Goal: Task Accomplishment & Management: Manage account settings

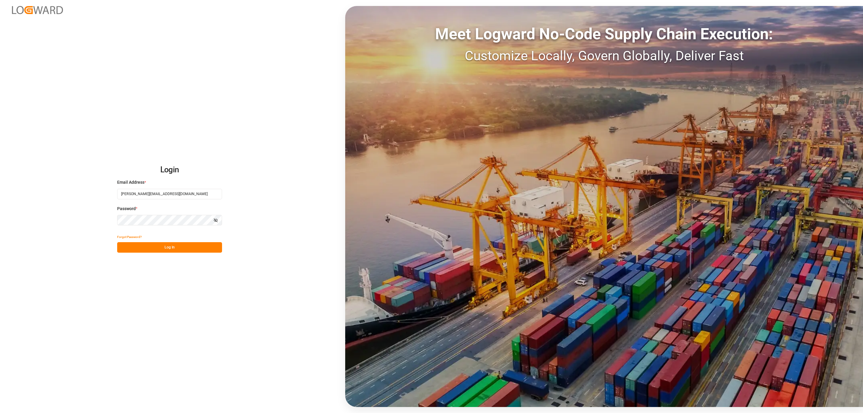
click at [181, 245] on button "Log In" at bounding box center [169, 247] width 105 height 10
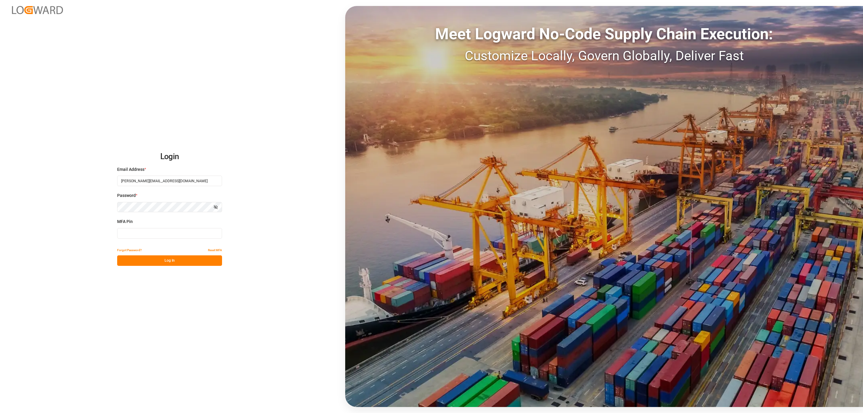
click at [191, 230] on input at bounding box center [169, 233] width 105 height 10
type input "925640"
click at [187, 257] on button "Log In" at bounding box center [169, 260] width 105 height 10
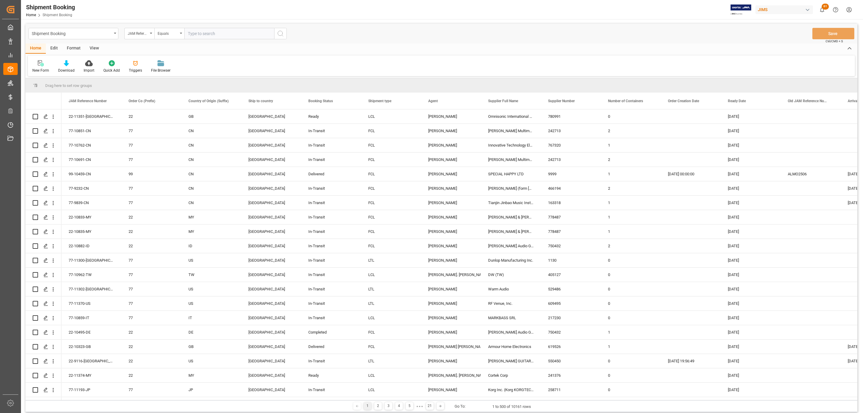
click at [199, 31] on input "text" at bounding box center [229, 33] width 90 height 11
type input "77-11295-US"
click at [279, 30] on icon "search button" at bounding box center [280, 33] width 7 height 7
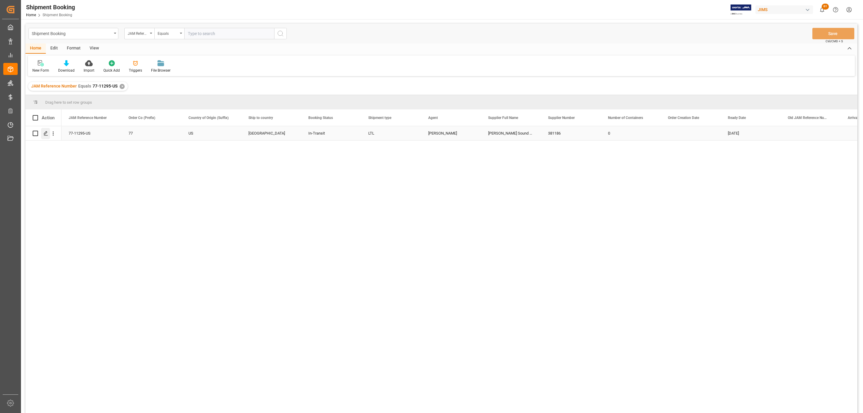
click at [46, 132] on icon "Press SPACE to select this row." at bounding box center [45, 133] width 5 height 5
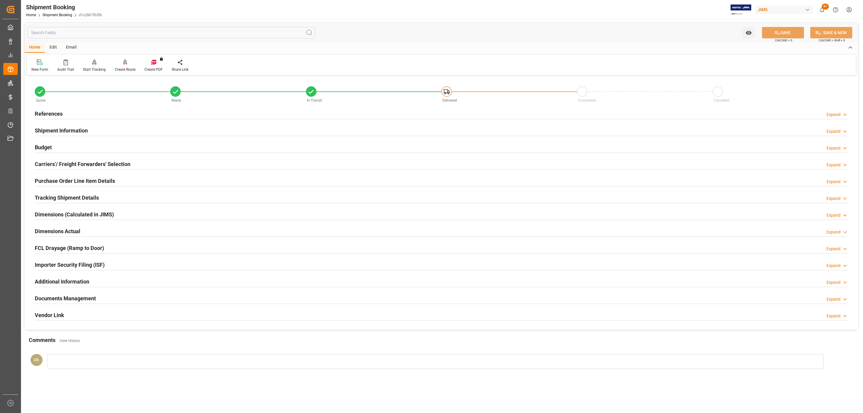
click at [103, 298] on div "Documents Management Expand" at bounding box center [441, 297] width 813 height 11
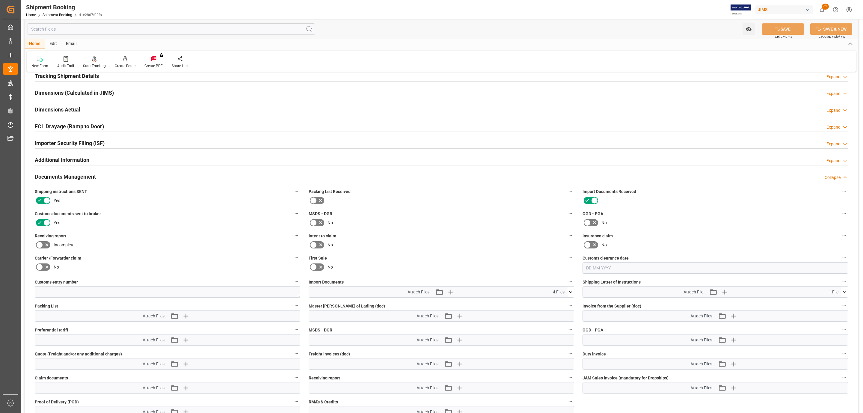
scroll to position [135, 0]
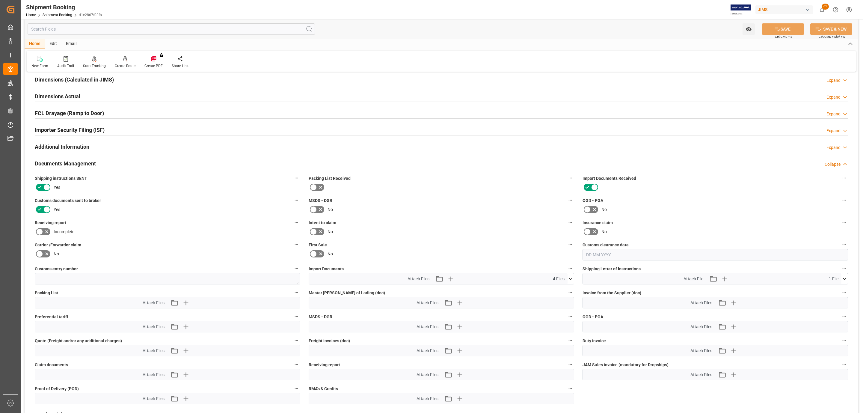
click at [454, 283] on div "Attach Files Attach existing file Upload new file 4 Files" at bounding box center [438, 278] width 259 height 11
click at [451, 281] on icon "button" at bounding box center [451, 279] width 10 height 10
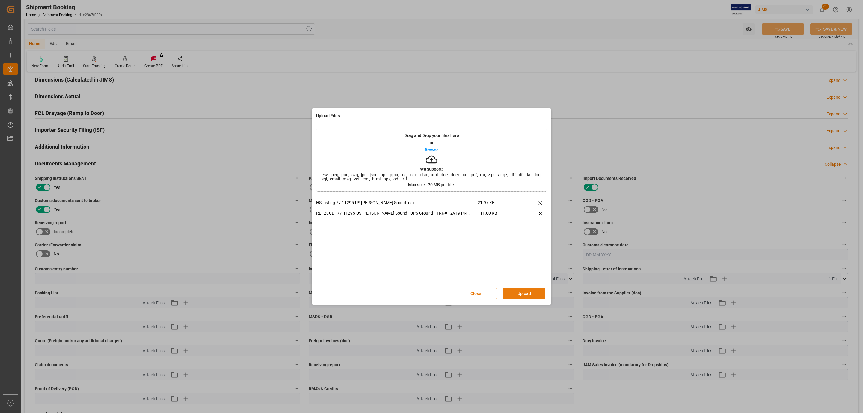
click at [525, 292] on button "Upload" at bounding box center [524, 293] width 42 height 11
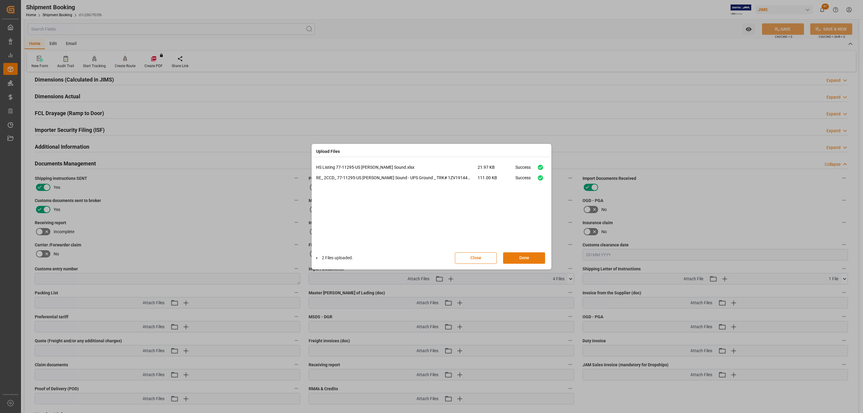
click at [519, 258] on button "Done" at bounding box center [524, 257] width 42 height 11
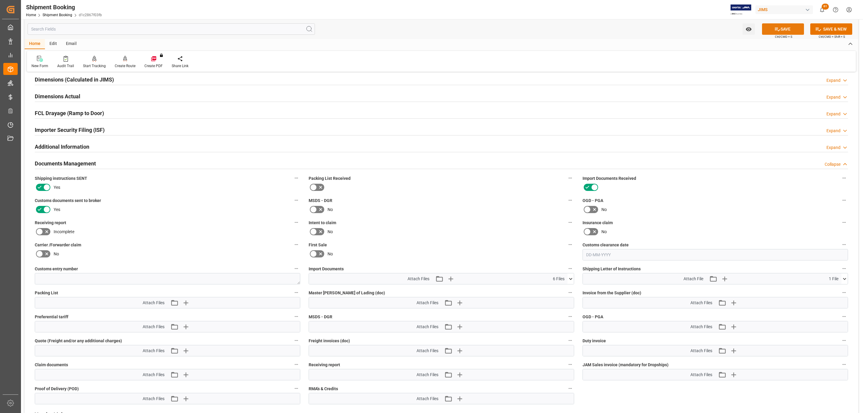
click at [767, 26] on button "SAVE" at bounding box center [783, 28] width 42 height 11
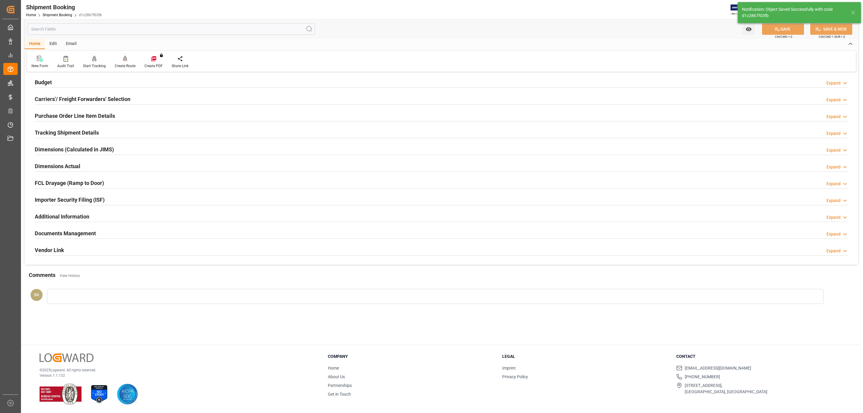
scroll to position [65, 0]
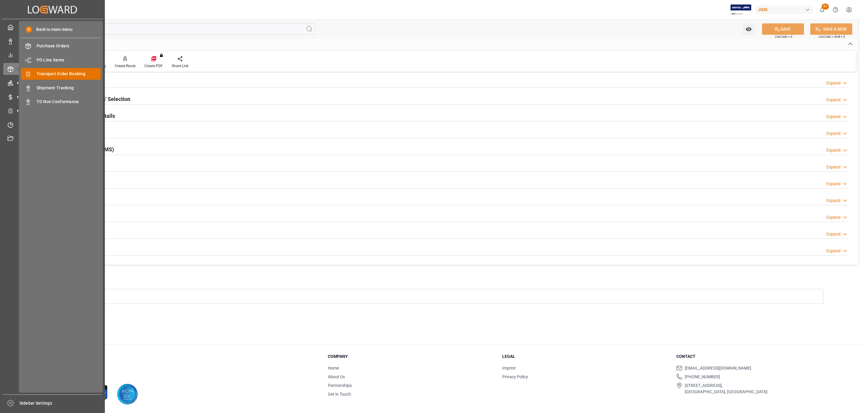
click at [70, 69] on div "Transport Order Booking Transport Order Booking" at bounding box center [61, 74] width 80 height 12
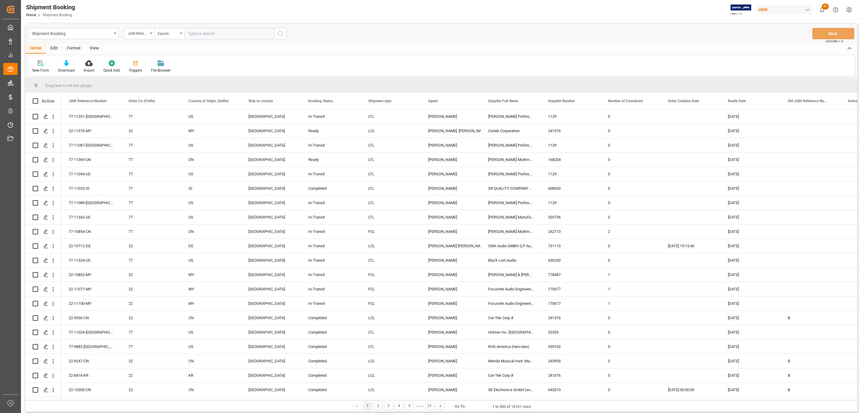
scroll to position [494, 0]
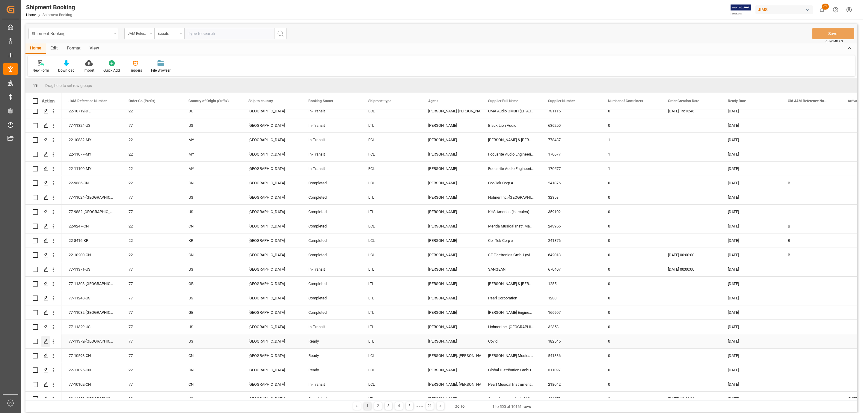
click at [46, 341] on icon "Press SPACE to select this row." at bounding box center [45, 341] width 5 height 5
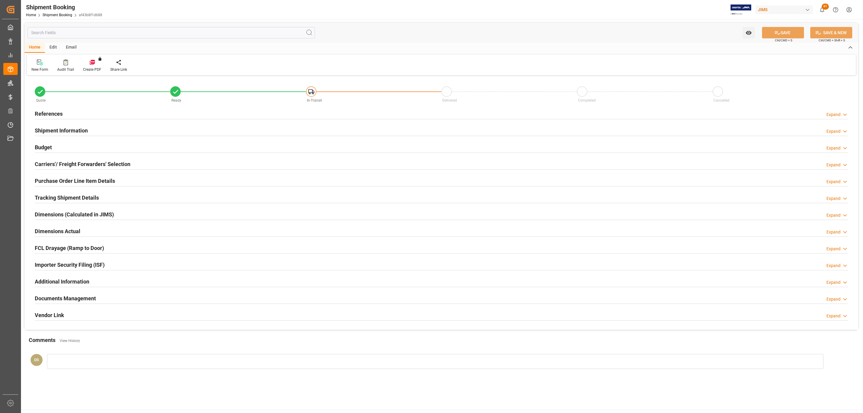
type input "77-11372-[GEOGRAPHIC_DATA]"
type input "77"
type input "US"
type input "[GEOGRAPHIC_DATA]"
type input "Ready"
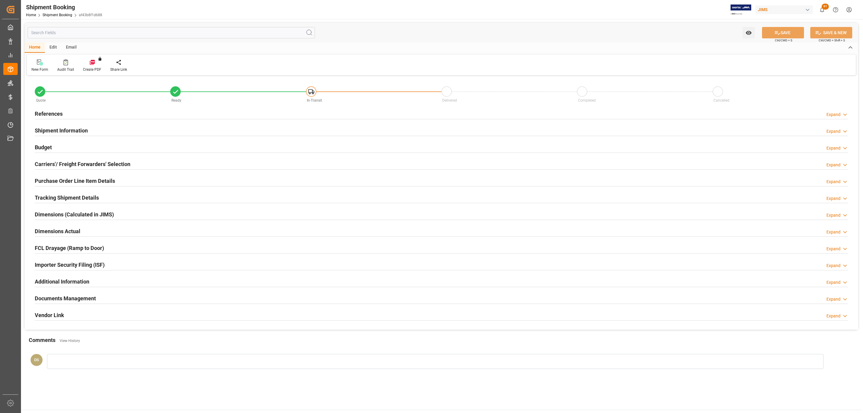
type input "LTL"
type input "[PERSON_NAME]"
type textarea "Covid"
type input "182545"
type input "USD"
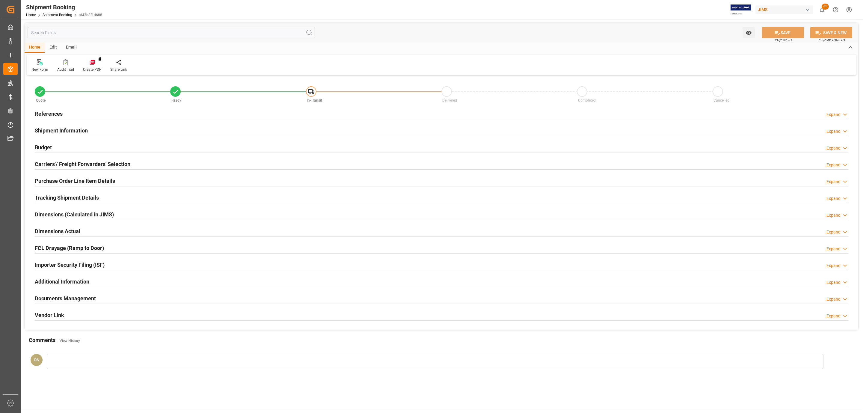
type input "0"
type input "48"
type input "[DATE]"
click at [79, 148] on div "Budget Expand" at bounding box center [441, 146] width 813 height 11
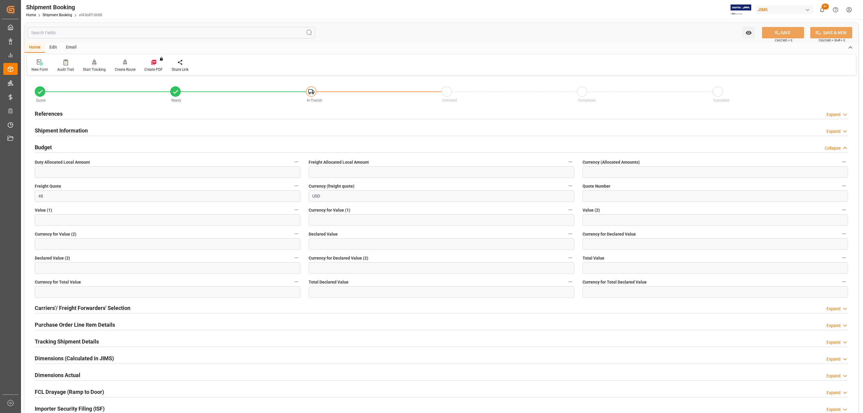
click at [61, 111] on h2 "References" at bounding box center [49, 114] width 28 height 8
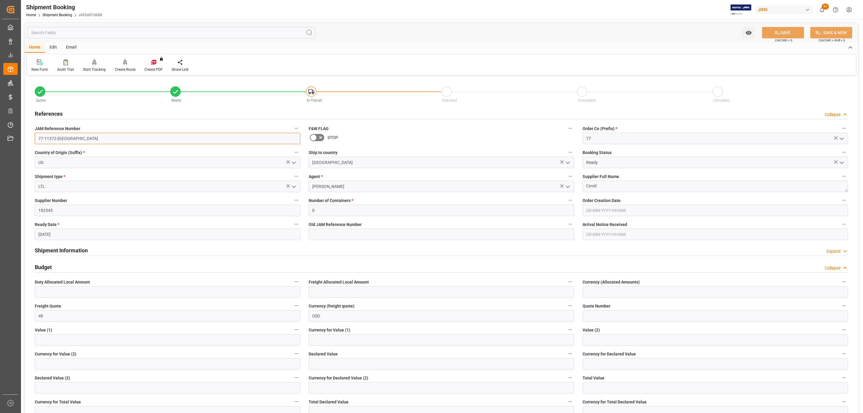
click at [76, 138] on input "77-11372-[GEOGRAPHIC_DATA]" at bounding box center [167, 138] width 265 height 11
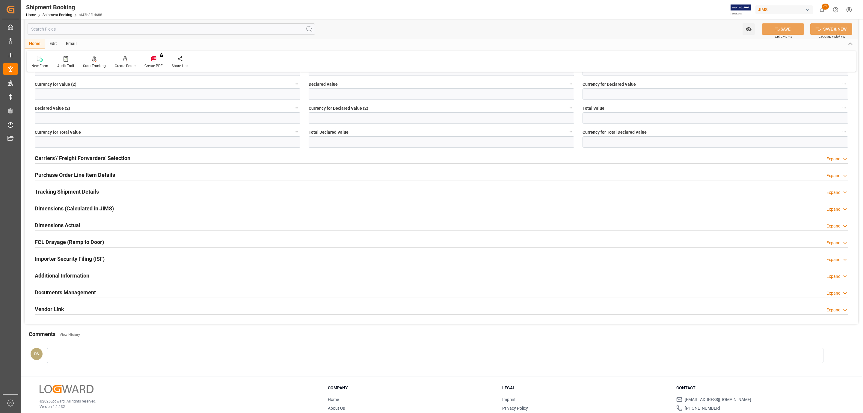
scroll to position [302, 0]
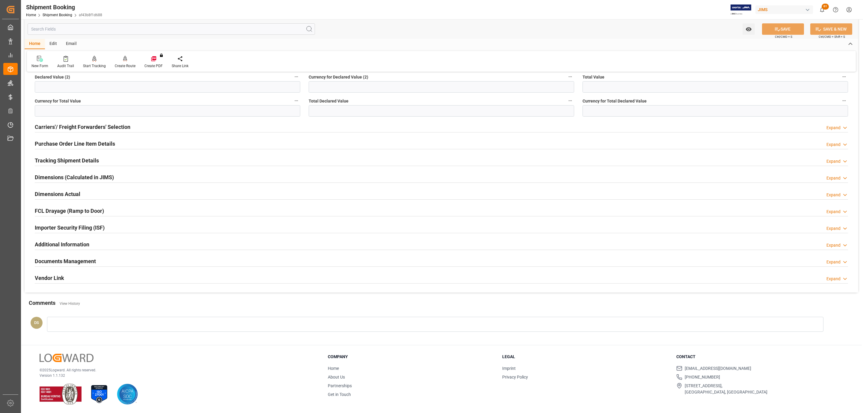
click at [105, 255] on div "Documents Management Expand" at bounding box center [441, 260] width 813 height 11
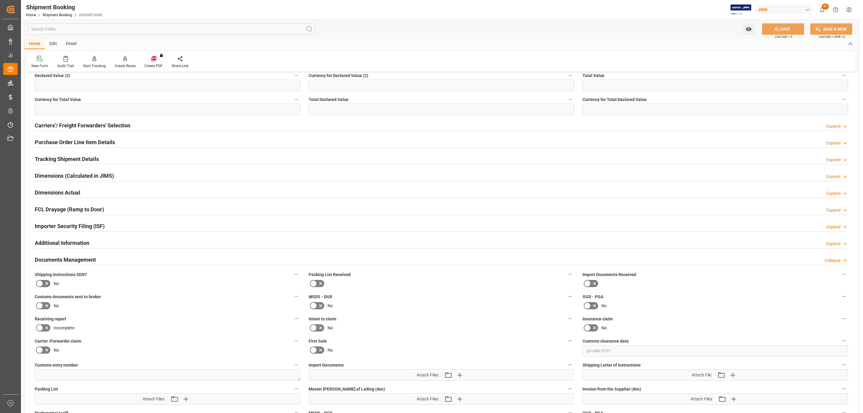
click at [44, 286] on icon at bounding box center [46, 283] width 7 height 7
click at [0, 0] on input "checkbox" at bounding box center [0, 0] width 0 height 0
click at [784, 25] on button "SAVE" at bounding box center [783, 28] width 42 height 11
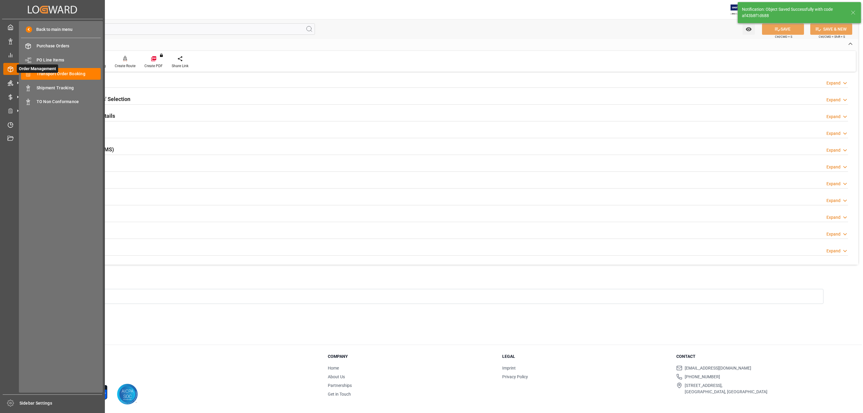
scroll to position [39, 0]
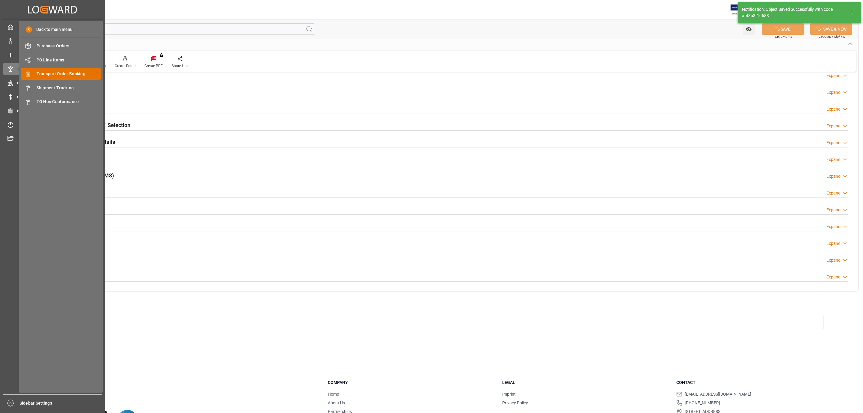
click at [78, 75] on span "Transport Order Booking" at bounding box center [69, 74] width 64 height 6
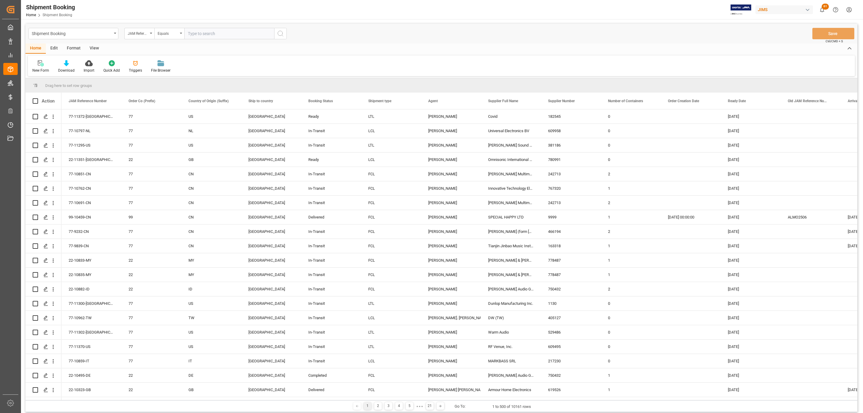
paste input "77-10815-IT"
type input "77-10815-IT"
click at [284, 32] on button "search button" at bounding box center [280, 33] width 13 height 11
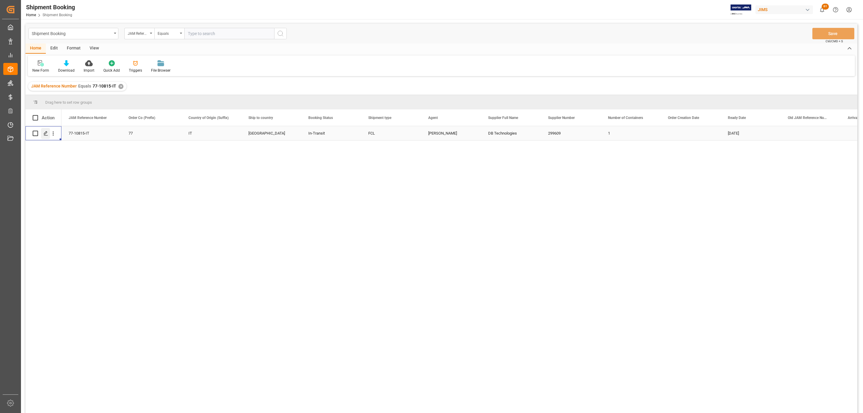
click at [45, 133] on icon "Press SPACE to select this row." at bounding box center [45, 133] width 5 height 5
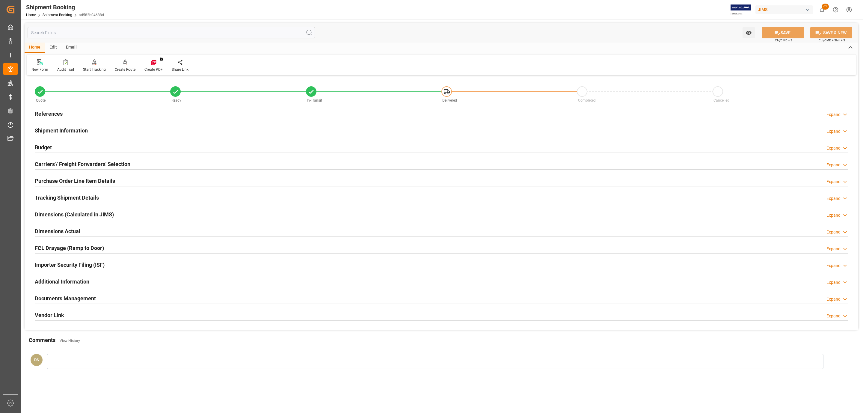
click at [75, 197] on h2 "Tracking Shipment Details" at bounding box center [67, 198] width 64 height 8
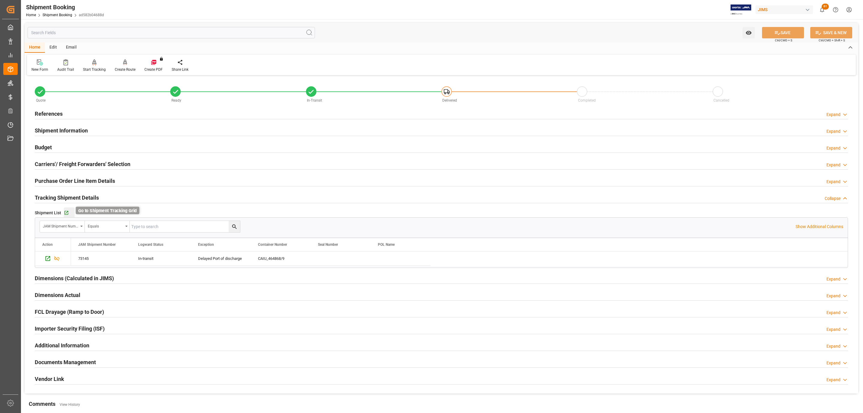
click at [66, 211] on icon "button" at bounding box center [66, 212] width 5 height 5
click at [83, 112] on div "References Expand" at bounding box center [441, 113] width 813 height 11
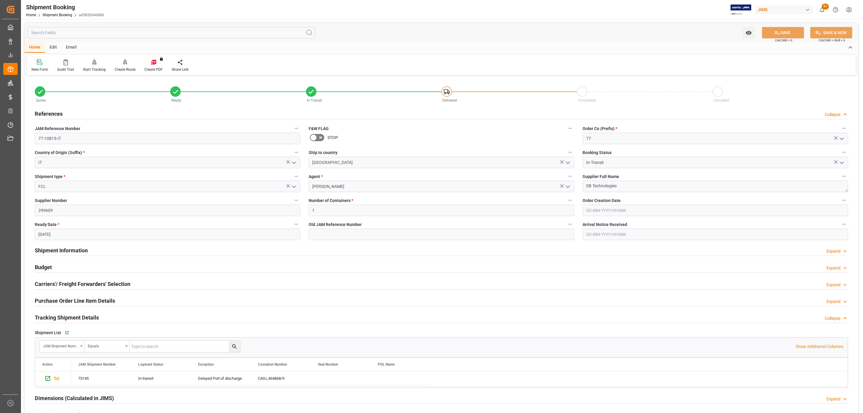
click at [83, 112] on div "References Collapse" at bounding box center [441, 113] width 813 height 11
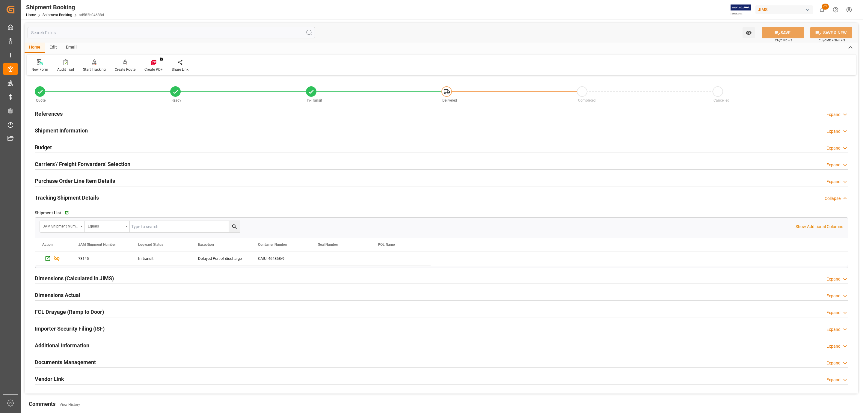
click at [65, 363] on h2 "Documents Management" at bounding box center [65, 362] width 61 height 8
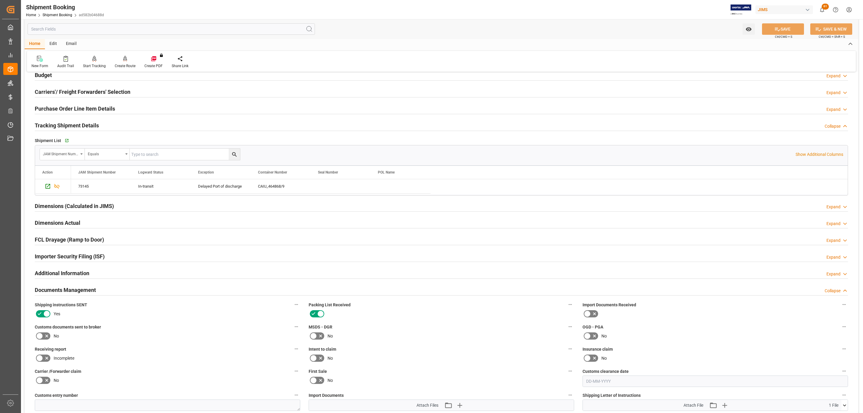
scroll to position [135, 0]
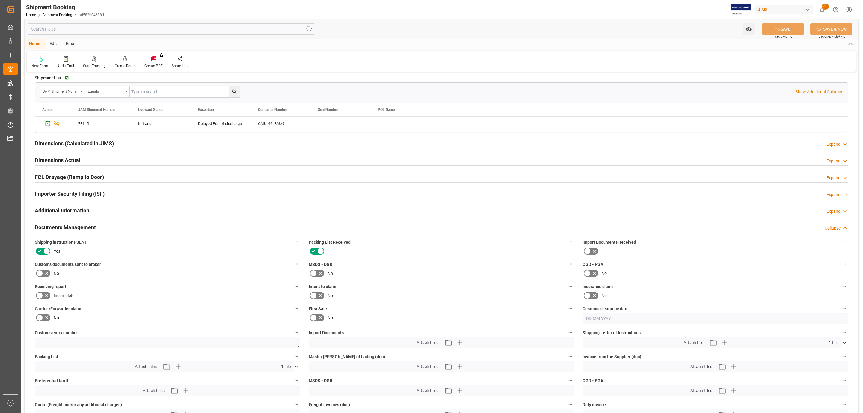
click at [42, 277] on icon at bounding box center [39, 273] width 7 height 7
click at [0, 0] on input "checkbox" at bounding box center [0, 0] width 0 height 0
click at [463, 347] on icon "button" at bounding box center [460, 343] width 10 height 10
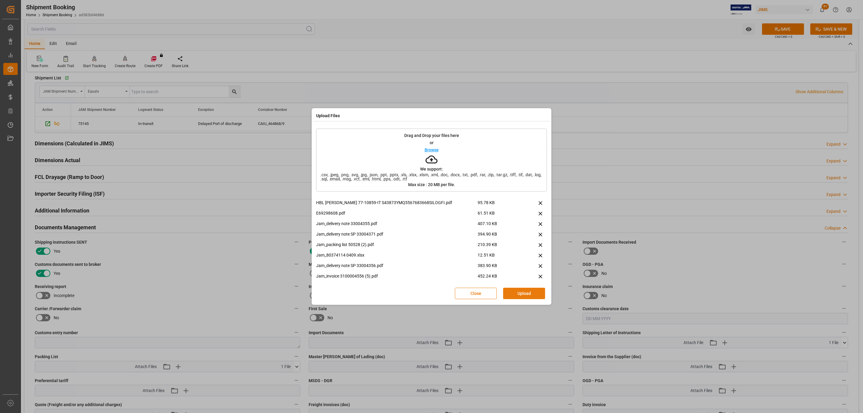
click at [514, 291] on button "Upload" at bounding box center [524, 293] width 42 height 11
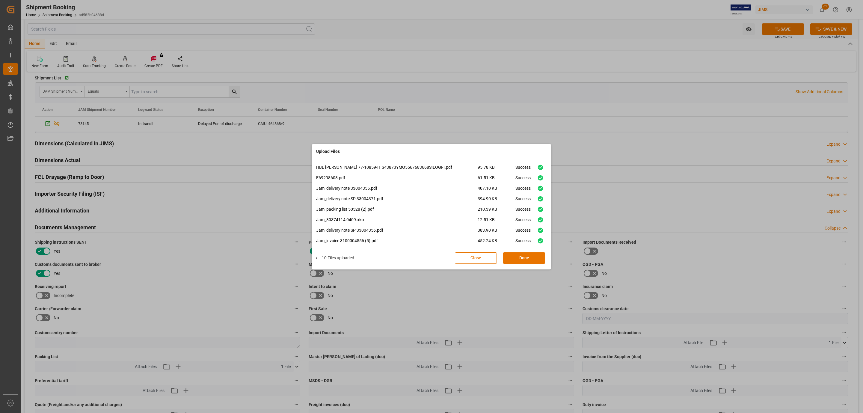
click at [516, 251] on div "10 Files uploaded. Close Done" at bounding box center [431, 258] width 231 height 20
click at [522, 258] on button "Done" at bounding box center [524, 257] width 42 height 11
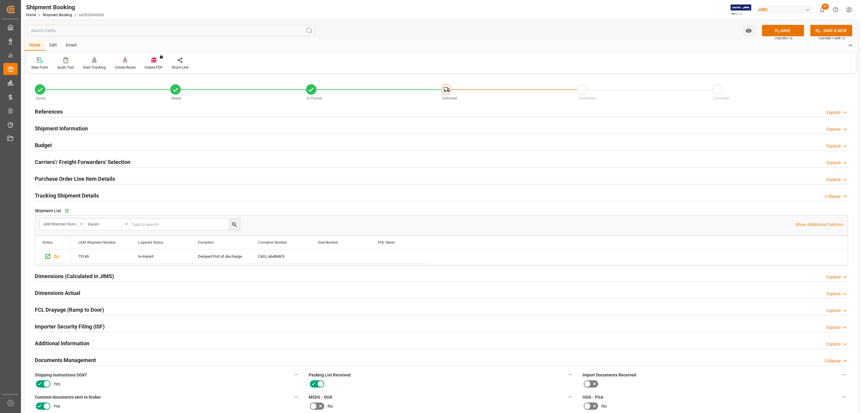
scroll to position [0, 0]
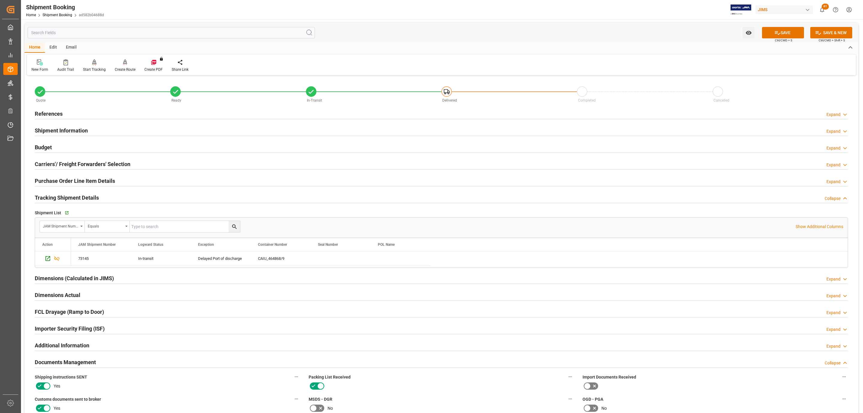
click at [68, 111] on div "References Expand" at bounding box center [441, 113] width 813 height 11
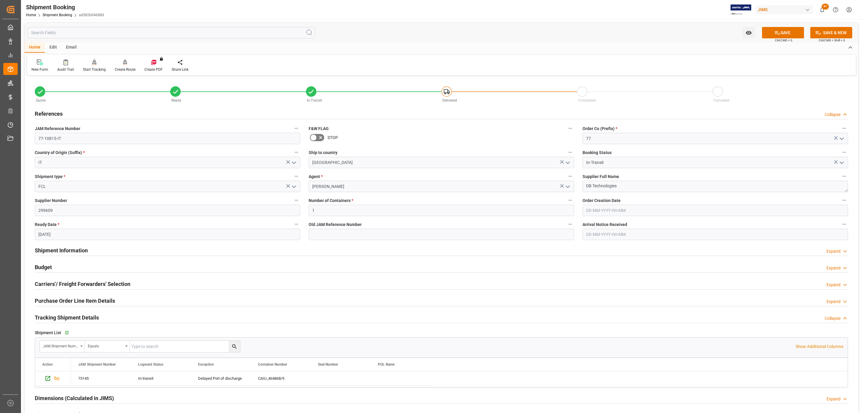
click at [68, 111] on div "References Collapse" at bounding box center [441, 113] width 813 height 11
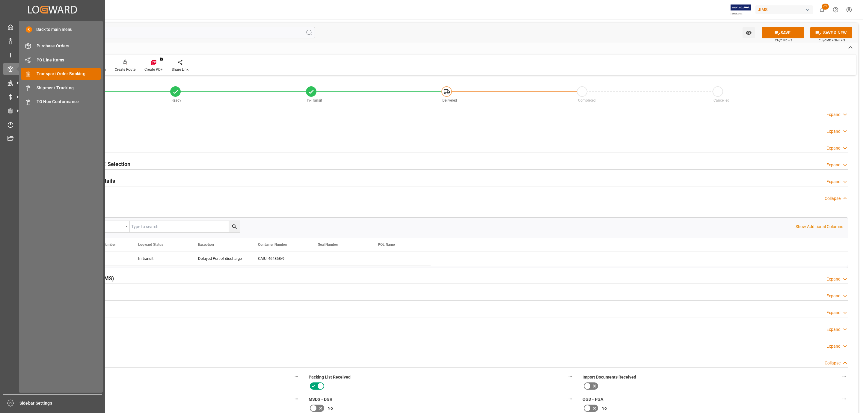
click at [69, 74] on span "Transport Order Booking" at bounding box center [69, 74] width 64 height 6
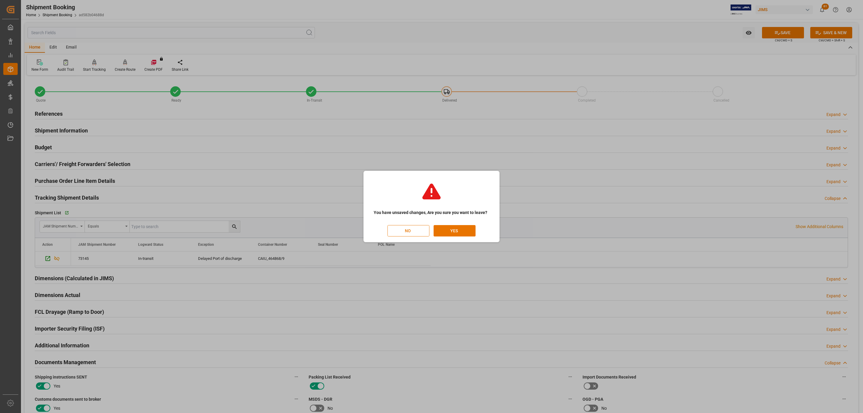
click at [419, 230] on button "NO" at bounding box center [408, 230] width 42 height 11
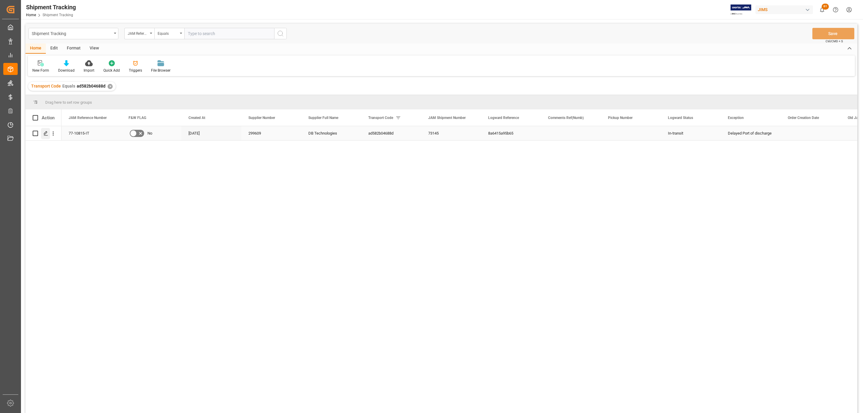
click at [42, 136] on div "Press SPACE to select this row." at bounding box center [45, 133] width 9 height 11
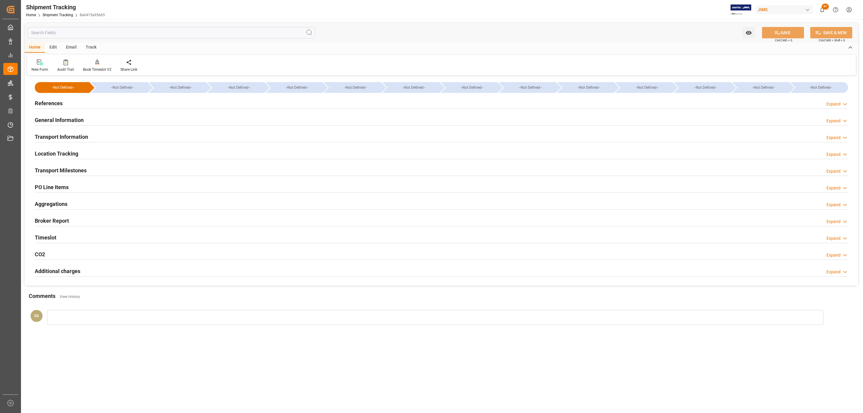
click at [62, 191] on h2 "PO Line Items" at bounding box center [52, 187] width 34 height 8
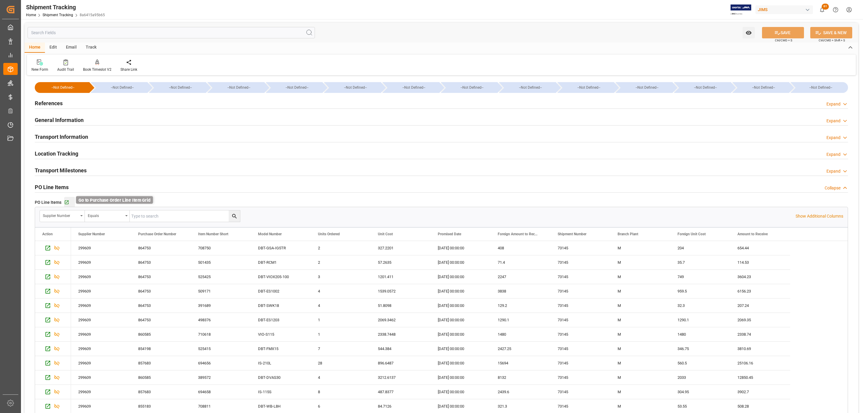
click at [69, 203] on icon "button" at bounding box center [66, 202] width 5 height 5
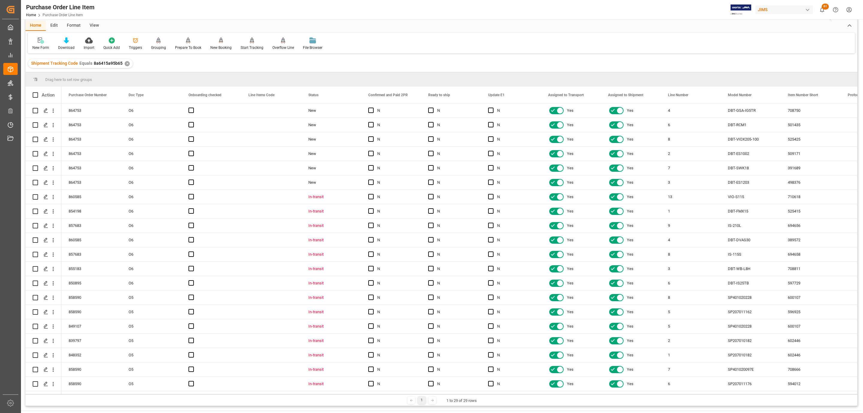
scroll to position [45, 0]
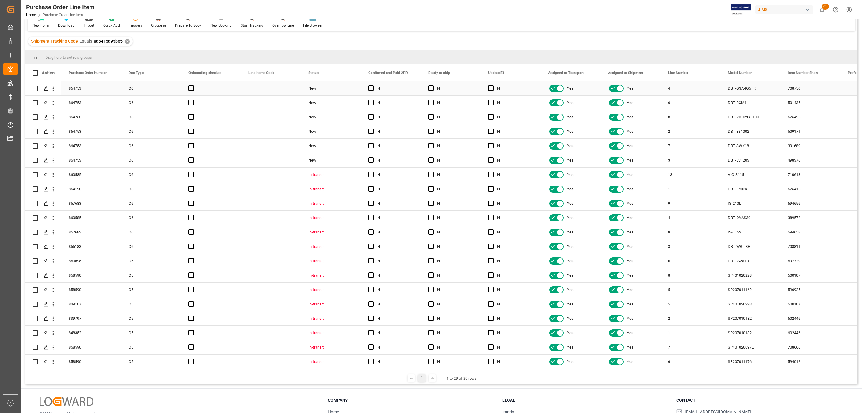
click at [37, 88] on input "Press Space to toggle row selection (unchecked)" at bounding box center [35, 88] width 5 height 5
checkbox input "true"
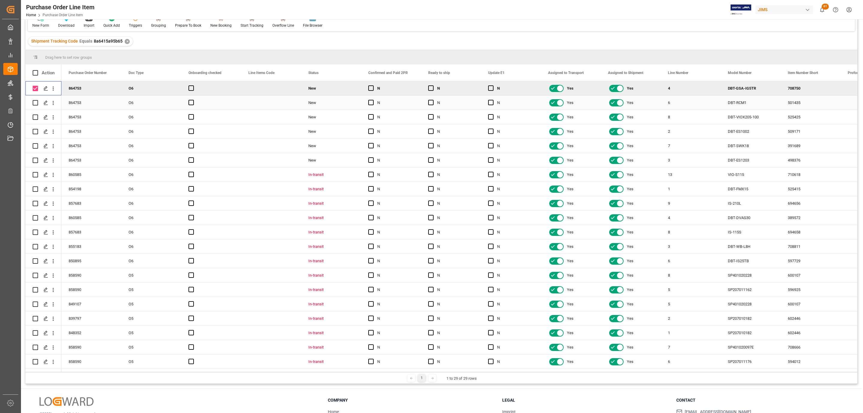
click at [34, 101] on input "Press Space to toggle row selection (unchecked)" at bounding box center [35, 102] width 5 height 5
checkbox input "true"
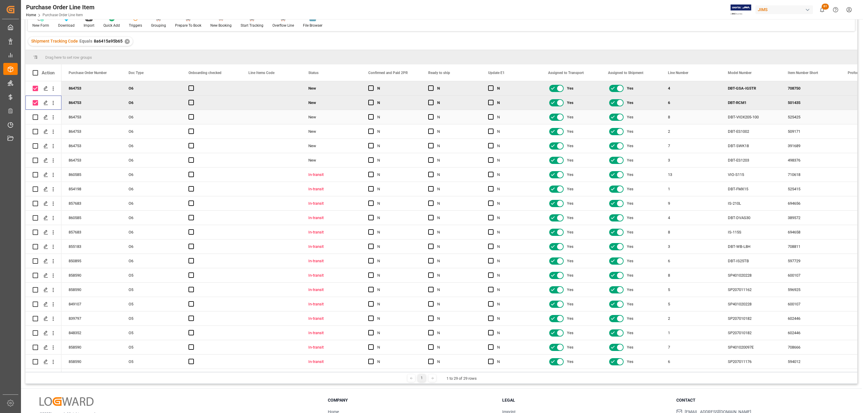
click at [37, 114] on input "Press Space to toggle row selection (unchecked)" at bounding box center [35, 116] width 5 height 5
checkbox input "true"
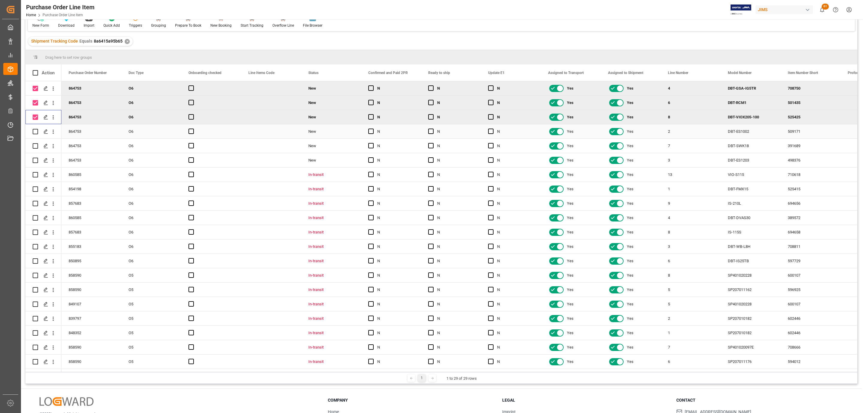
click at [34, 132] on input "Press Space to toggle row selection (unchecked)" at bounding box center [35, 131] width 5 height 5
checkbox input "true"
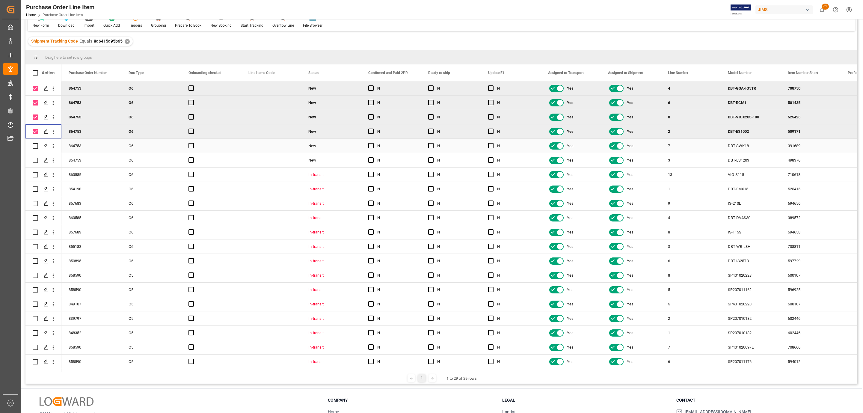
click at [34, 142] on div "Press SPACE to select this row." at bounding box center [35, 146] width 5 height 14
click at [34, 158] on div "Press SPACE to select this row." at bounding box center [35, 160] width 5 height 14
click at [34, 147] on input "Press Space to toggle row selection (unchecked)" at bounding box center [35, 145] width 5 height 5
checkbox input "true"
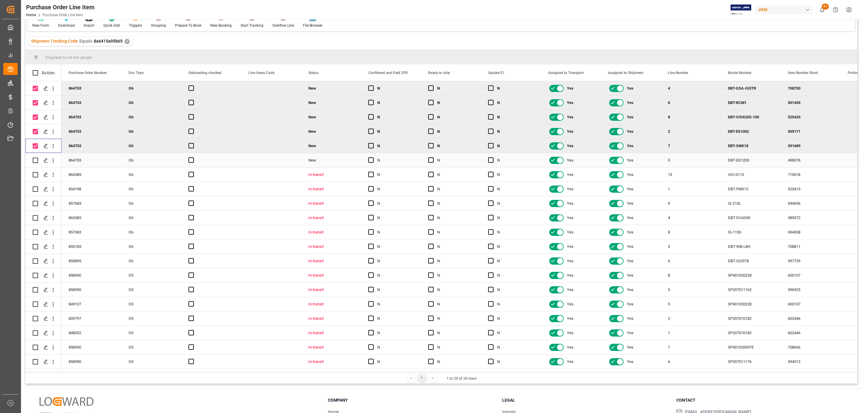
click at [36, 159] on input "Press Space to toggle row selection (unchecked)" at bounding box center [35, 160] width 5 height 5
checkbox input "true"
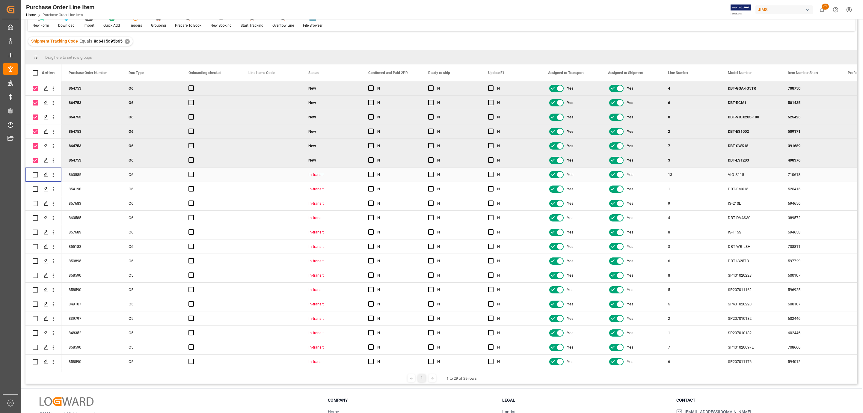
click at [36, 173] on input "Press Space to toggle row selection (unchecked)" at bounding box center [35, 174] width 5 height 5
checkbox input "true"
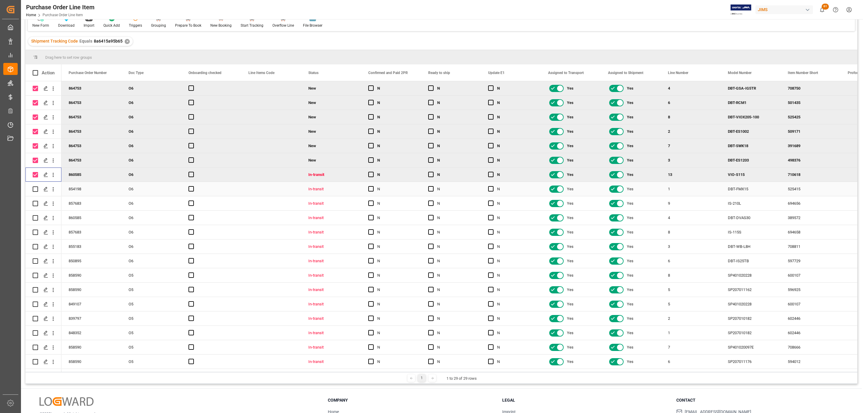
click at [34, 188] on input "Press Space to toggle row selection (unchecked)" at bounding box center [35, 188] width 5 height 5
checkbox input "true"
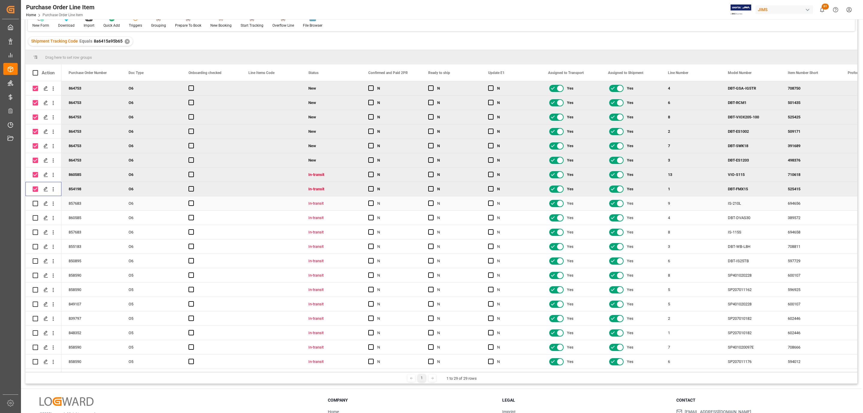
click at [34, 202] on input "Press Space to toggle row selection (unchecked)" at bounding box center [35, 203] width 5 height 5
checkbox input "true"
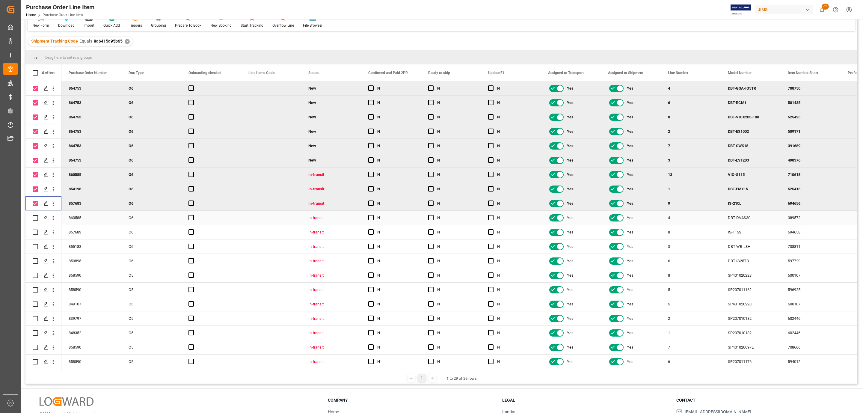
click at [34, 219] on input "Press Space to toggle row selection (unchecked)" at bounding box center [35, 217] width 5 height 5
checkbox input "true"
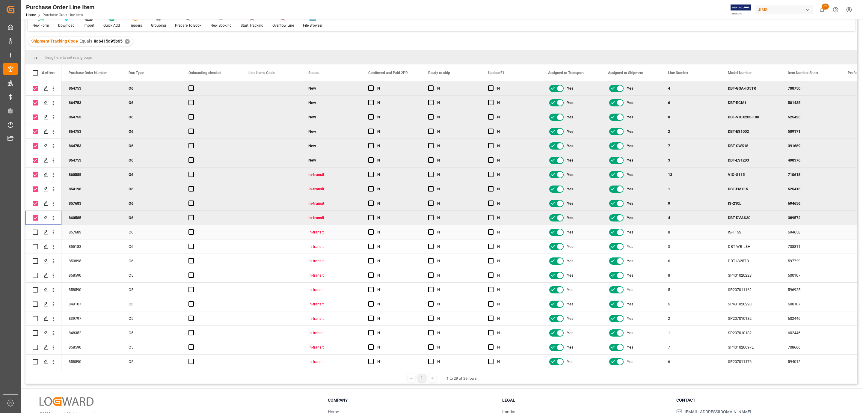
click at [36, 233] on input "Press Space to toggle row selection (unchecked)" at bounding box center [35, 231] width 5 height 5
checkbox input "true"
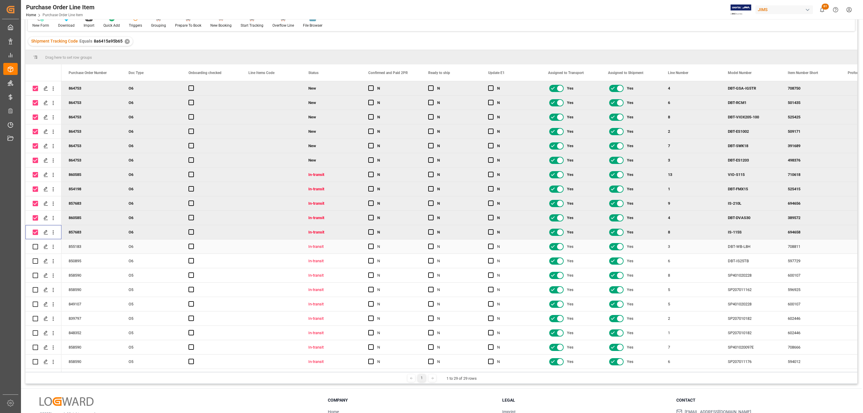
click at [35, 246] on input "Press Space to toggle row selection (unchecked)" at bounding box center [35, 246] width 5 height 5
checkbox input "true"
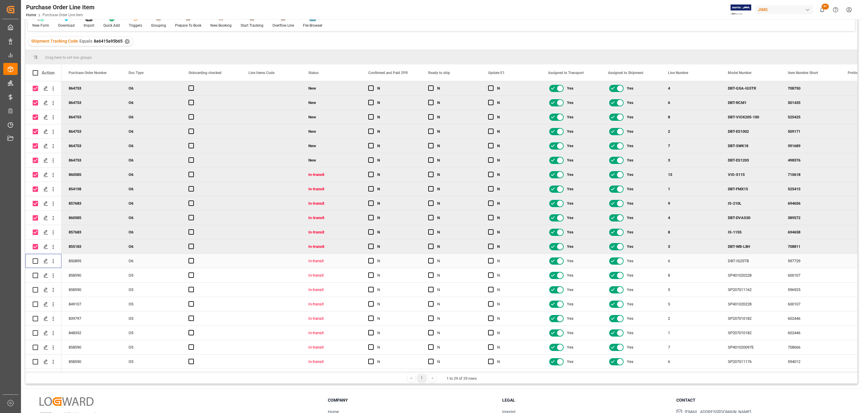
click at [37, 261] on input "Press Space to toggle row selection (unchecked)" at bounding box center [35, 260] width 5 height 5
checkbox input "true"
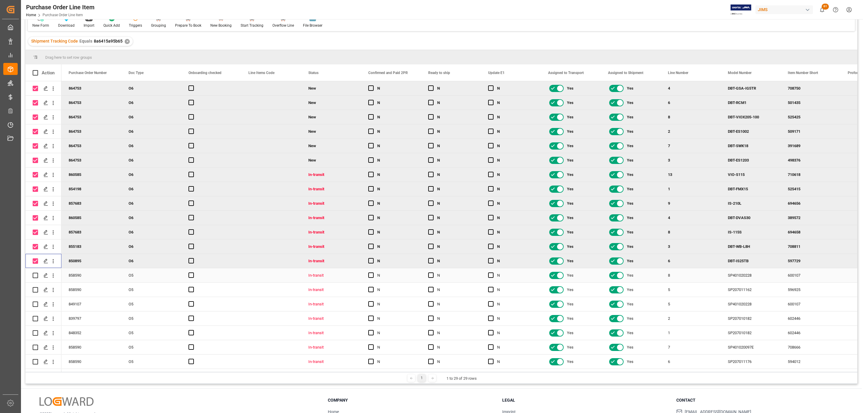
click at [36, 275] on input "Press Space to toggle row selection (unchecked)" at bounding box center [35, 275] width 5 height 5
checkbox input "true"
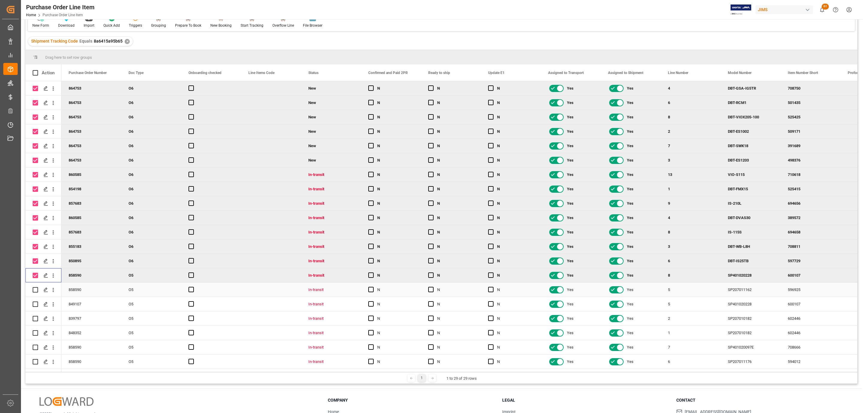
click at [34, 291] on input "Press Space to toggle row selection (unchecked)" at bounding box center [35, 289] width 5 height 5
checkbox input "true"
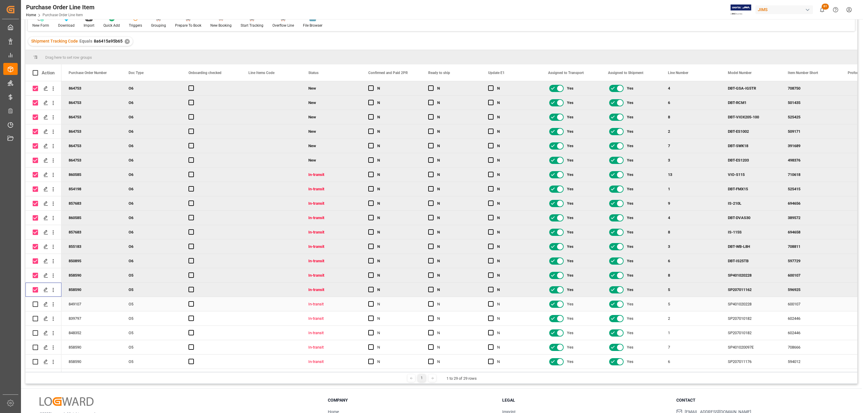
click at [36, 304] on input "Press Space to toggle row selection (unchecked)" at bounding box center [35, 303] width 5 height 5
checkbox input "true"
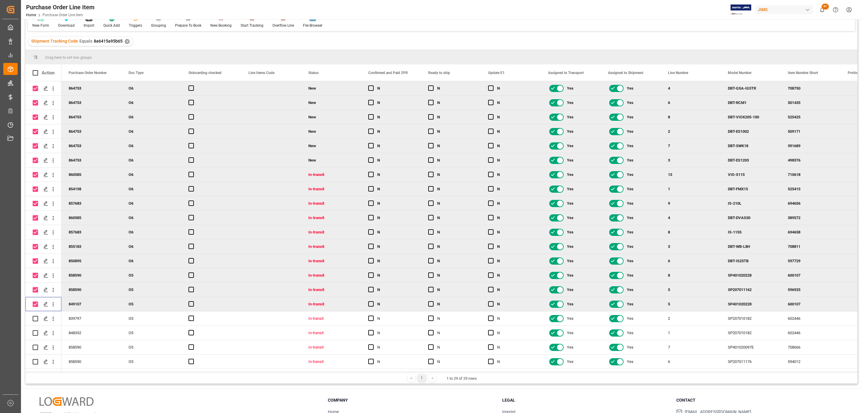
click at [36, 316] on input "Press Space to toggle row selection (unchecked)" at bounding box center [35, 318] width 5 height 5
checkbox input "true"
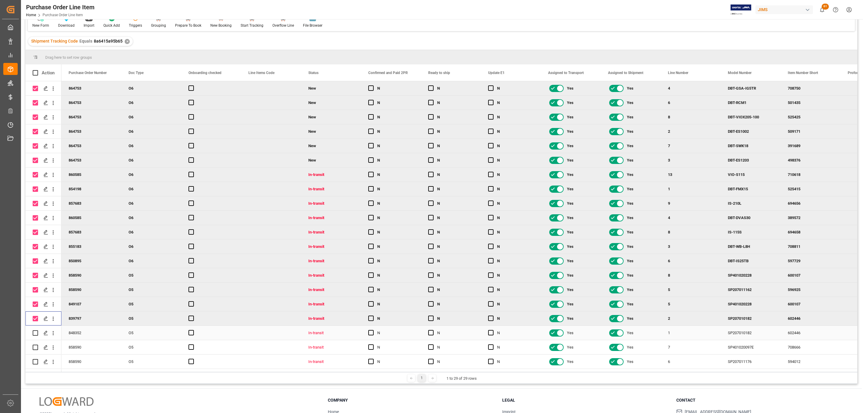
click at [34, 333] on input "Press Space to toggle row selection (unchecked)" at bounding box center [35, 332] width 5 height 5
checkbox input "true"
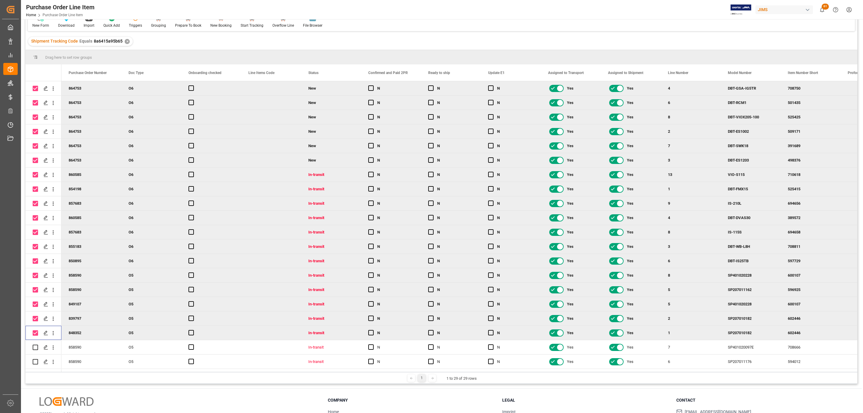
click at [36, 347] on input "Press Space to toggle row selection (unchecked)" at bounding box center [35, 347] width 5 height 5
checkbox input "true"
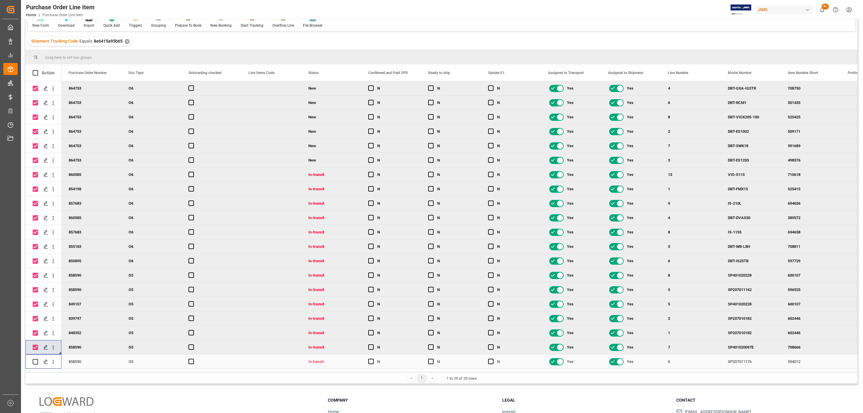
click at [38, 359] on input "Press Space to toggle row selection (unchecked)" at bounding box center [35, 361] width 5 height 5
checkbox input "true"
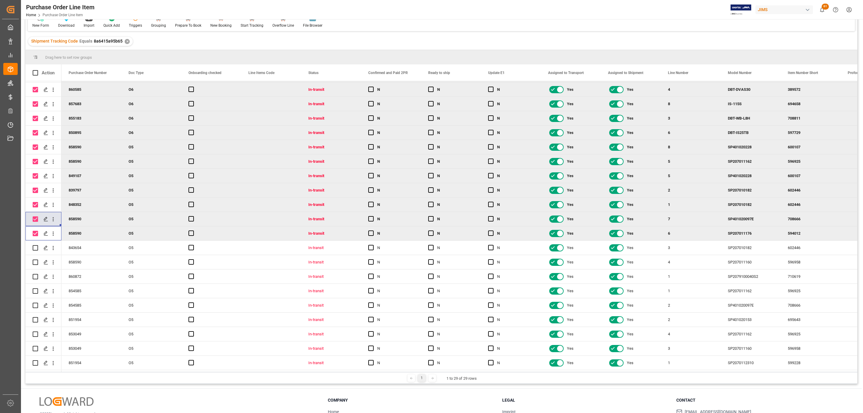
scroll to position [89, 0]
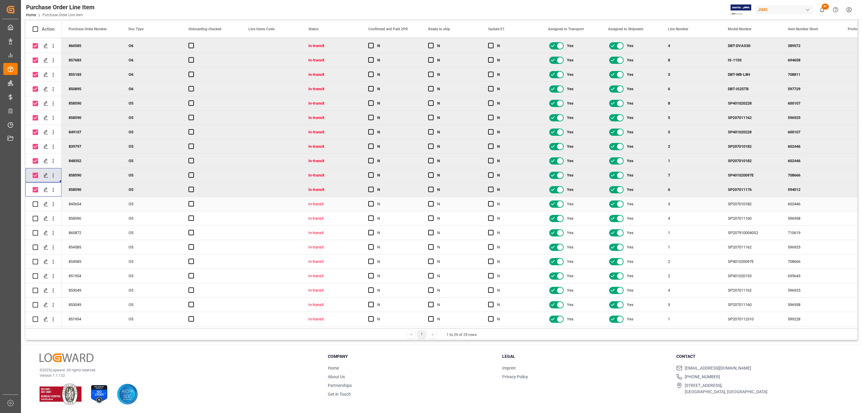
click at [35, 202] on input "Press Space to toggle row selection (unchecked)" at bounding box center [35, 203] width 5 height 5
checkbox input "true"
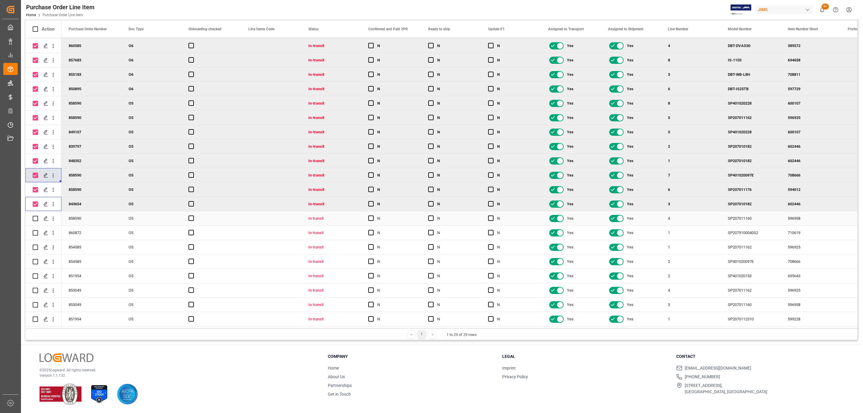
click at [37, 217] on input "Press Space to toggle row selection (unchecked)" at bounding box center [35, 218] width 5 height 5
checkbox input "true"
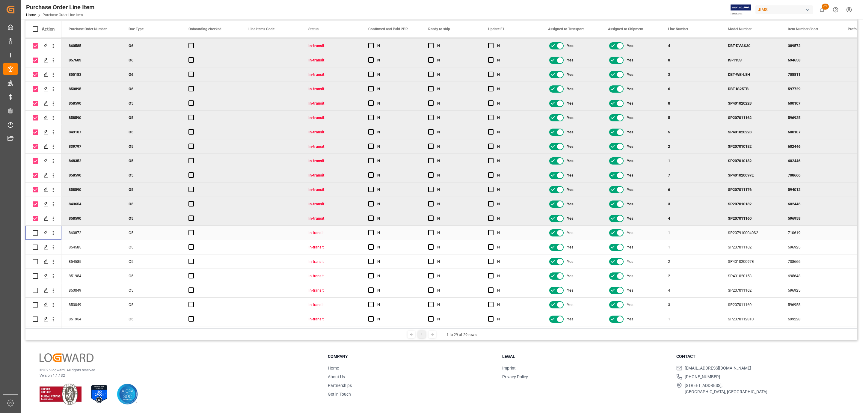
click at [37, 231] on input "Press Space to toggle row selection (unchecked)" at bounding box center [35, 232] width 5 height 5
checkbox input "true"
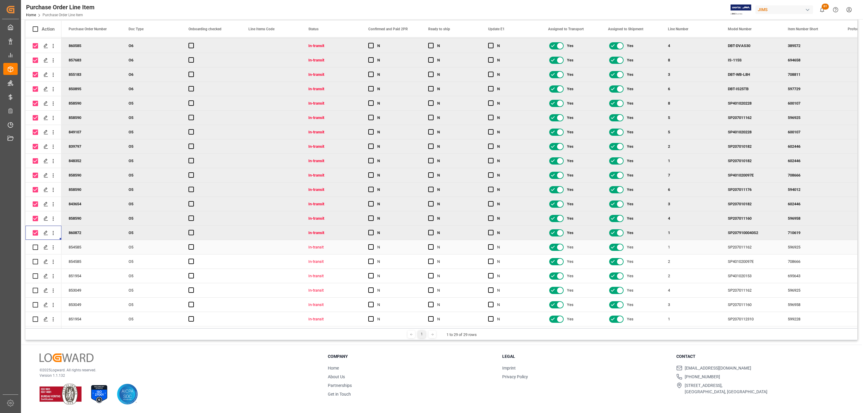
click at [36, 251] on div "Press SPACE to select this row." at bounding box center [35, 247] width 5 height 14
click at [35, 246] on input "Press Space to toggle row selection (unchecked)" at bounding box center [35, 246] width 5 height 5
checkbox input "true"
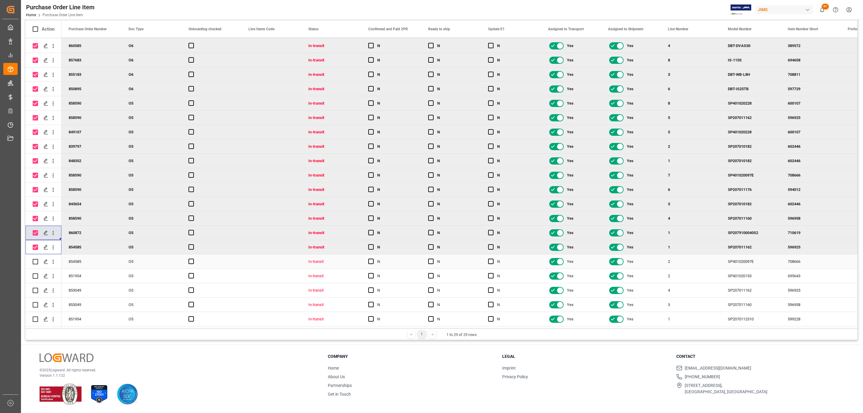
click at [37, 259] on input "Press Space to toggle row selection (unchecked)" at bounding box center [35, 261] width 5 height 5
checkbox input "true"
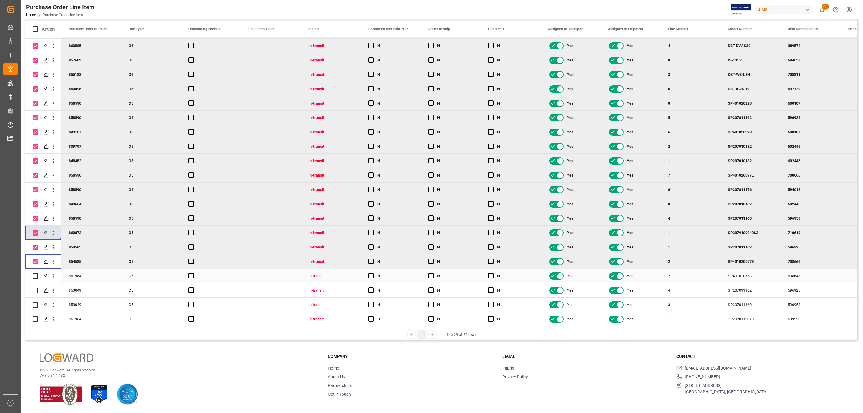
click at [34, 275] on input "Press Space to toggle row selection (unchecked)" at bounding box center [35, 275] width 5 height 5
checkbox input "true"
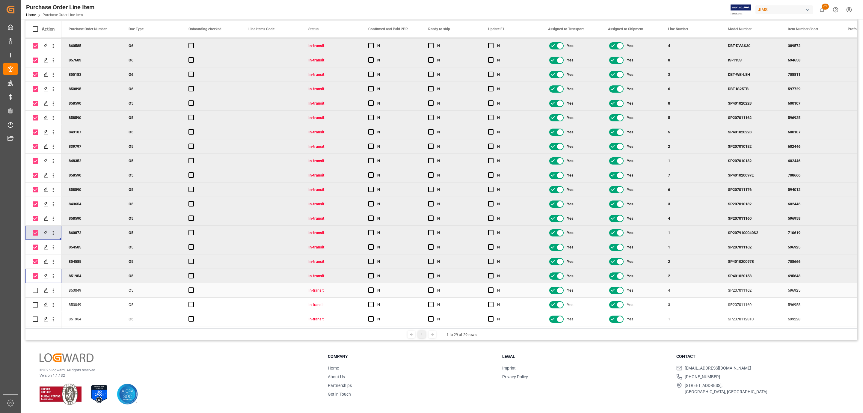
click at [37, 288] on input "Press Space to toggle row selection (unchecked)" at bounding box center [35, 290] width 5 height 5
checkbox input "true"
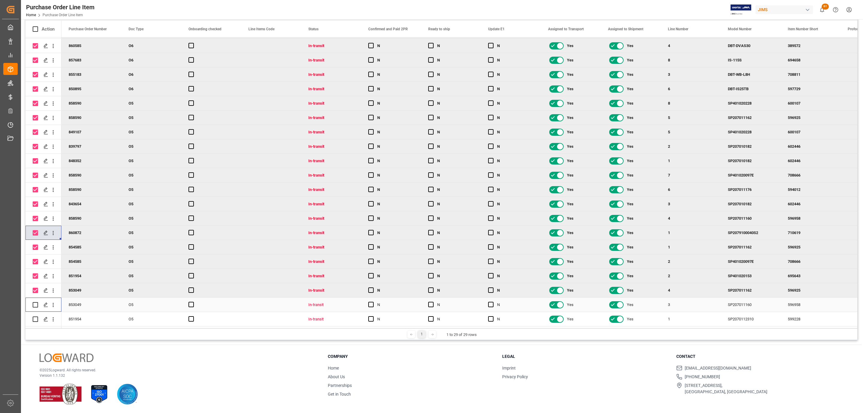
click at [36, 302] on input "Press Space to toggle row selection (unchecked)" at bounding box center [35, 304] width 5 height 5
checkbox input "true"
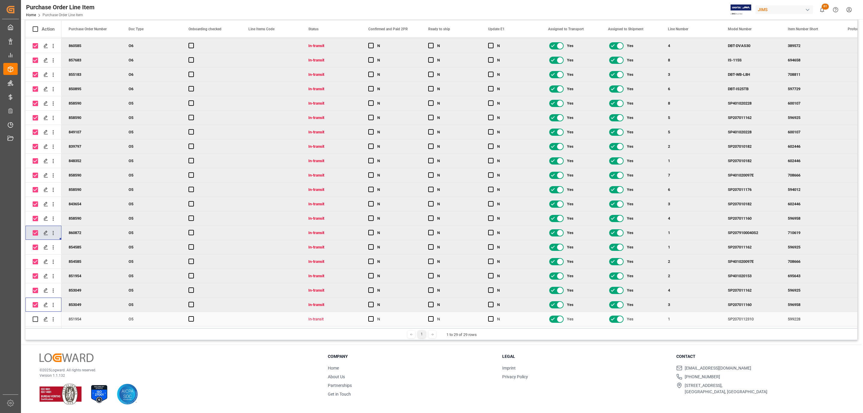
click at [34, 313] on div "Press SPACE to select this row." at bounding box center [35, 319] width 5 height 14
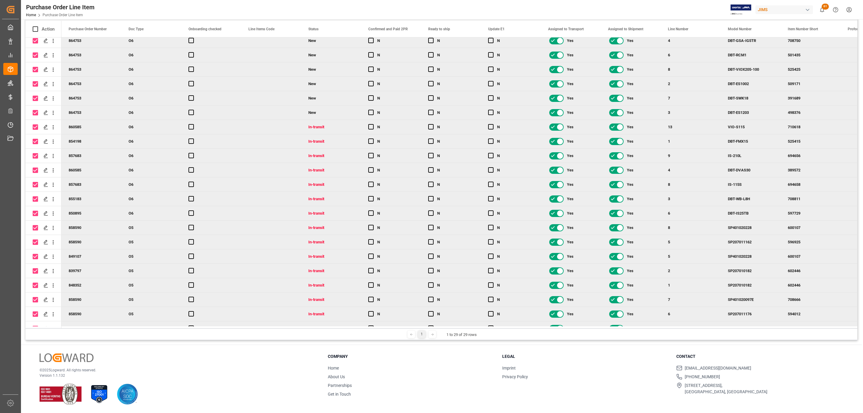
scroll to position [0, 0]
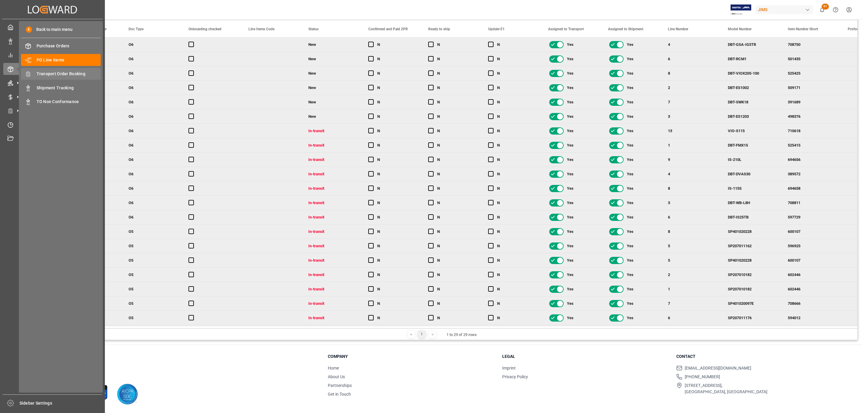
click at [73, 73] on span "Transport Order Booking" at bounding box center [69, 74] width 64 height 6
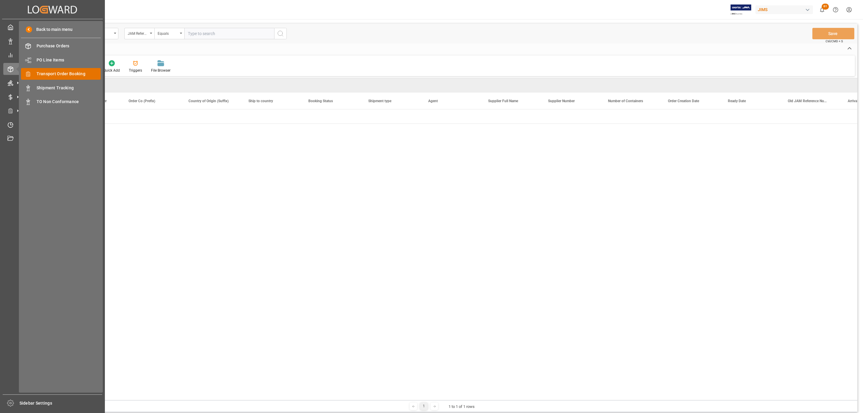
click at [221, 34] on input "text" at bounding box center [229, 33] width 90 height 11
click at [59, 74] on span "Transport Order Booking" at bounding box center [69, 74] width 64 height 6
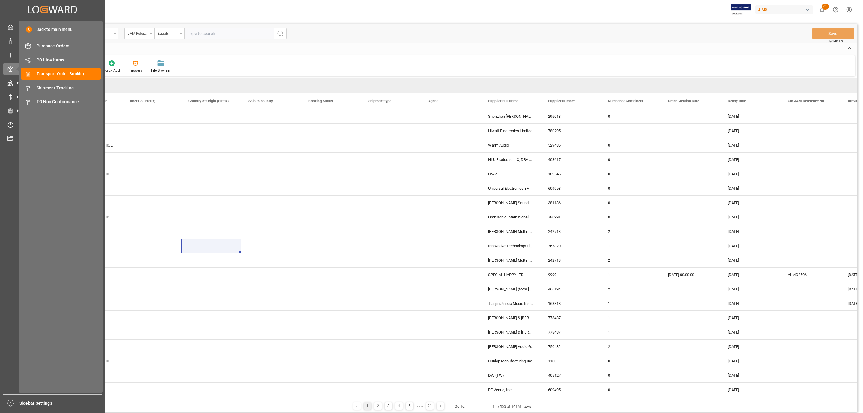
click at [197, 30] on input "text" at bounding box center [229, 33] width 90 height 11
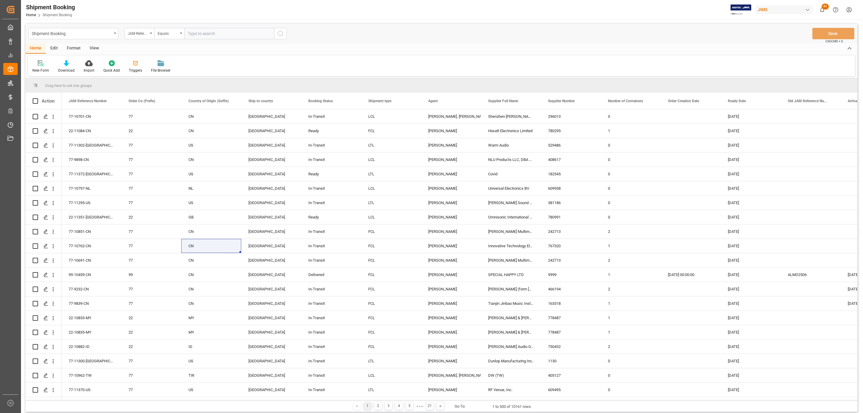
paste input "77-10881-CN"
type input "77-10881-CN"
click at [280, 35] on icon "search button" at bounding box center [280, 33] width 7 height 7
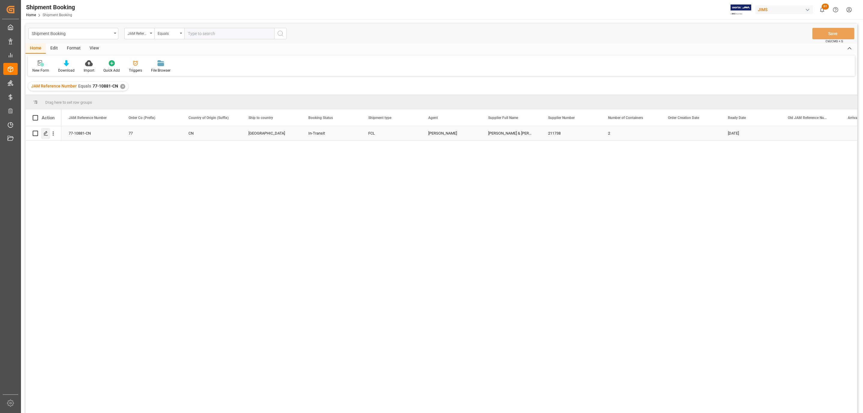
click at [46, 133] on polygon "Press SPACE to select this row." at bounding box center [45, 133] width 3 height 3
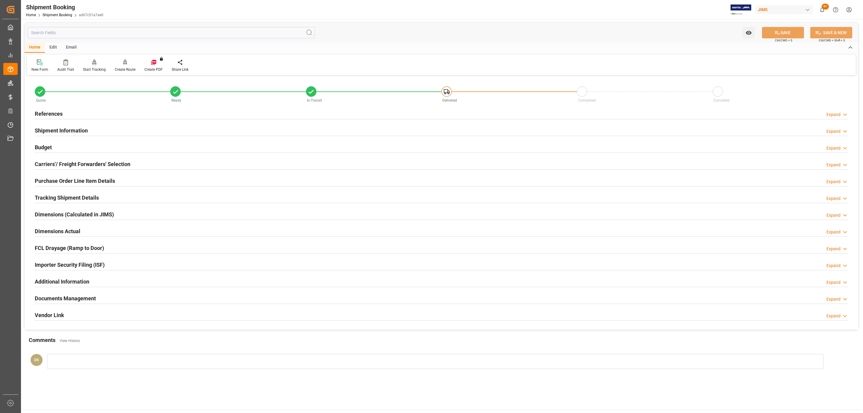
click at [62, 142] on div "Budget Expand" at bounding box center [441, 146] width 813 height 11
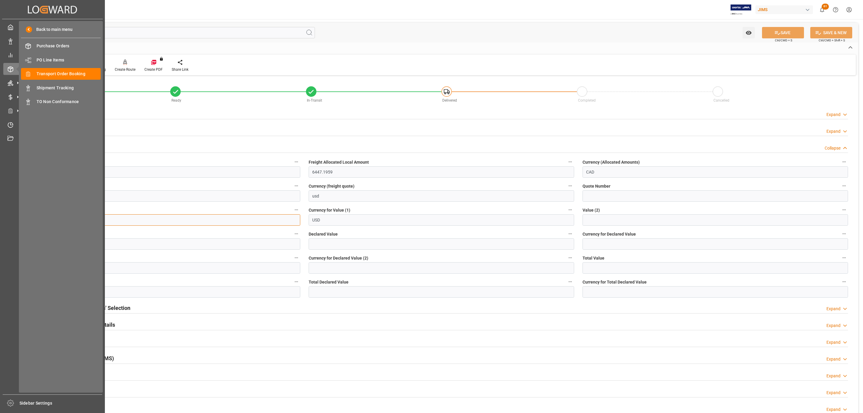
drag, startPoint x: 67, startPoint y: 219, endPoint x: 19, endPoint y: 219, distance: 47.3
click at [19, 219] on div "Created by potrace 1.15, written by Peter Selinger 2001-2017 Created by potrace…" at bounding box center [431, 206] width 863 height 413
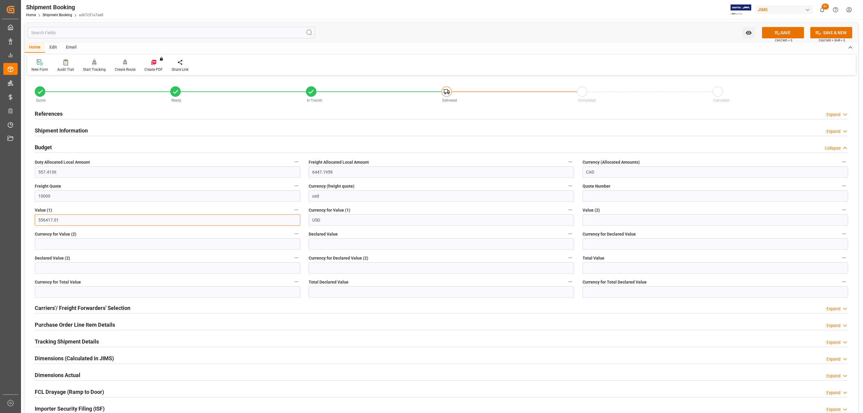
type input "556417.01"
click at [784, 29] on button "SAVE" at bounding box center [783, 32] width 42 height 11
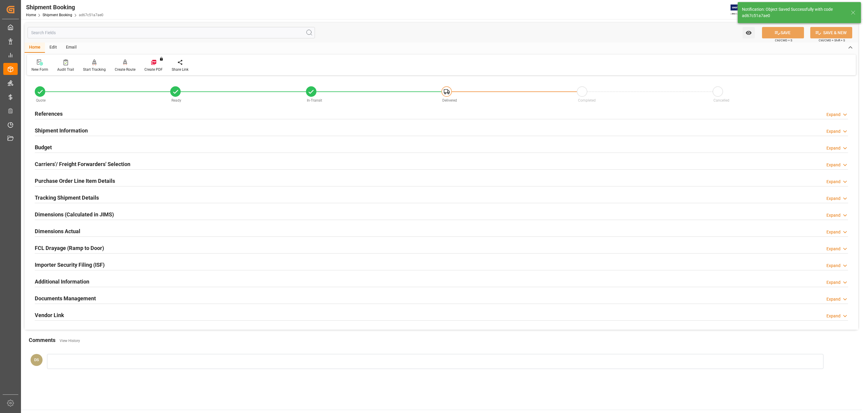
click at [57, 198] on h2 "Tracking Shipment Details" at bounding box center [67, 198] width 64 height 8
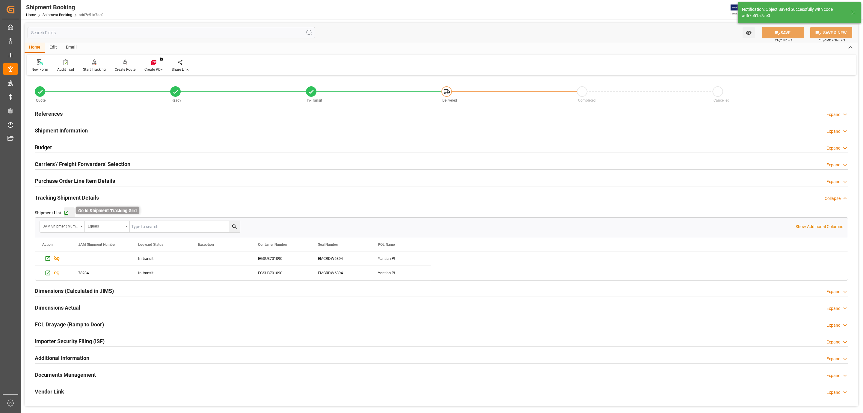
click at [64, 214] on icon "button" at bounding box center [66, 213] width 4 height 4
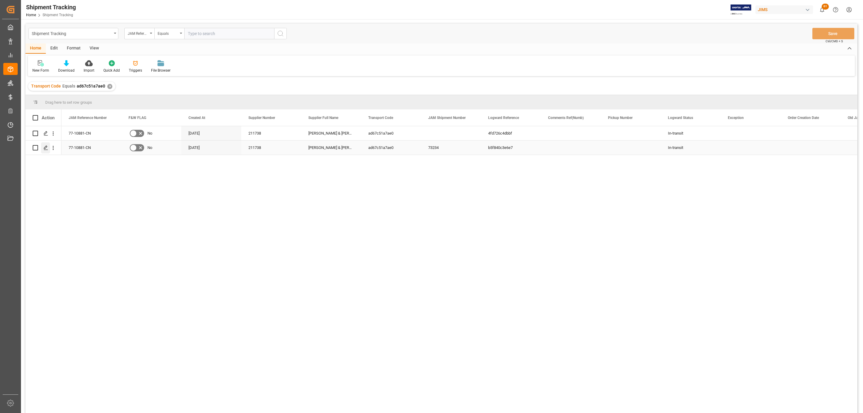
click at [47, 148] on icon "Press SPACE to select this row." at bounding box center [45, 147] width 5 height 5
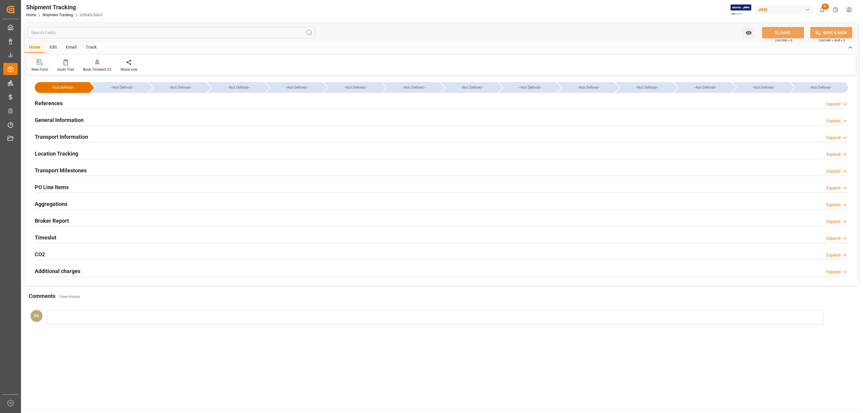
click at [62, 138] on h2 "Transport Information" at bounding box center [61, 137] width 53 height 8
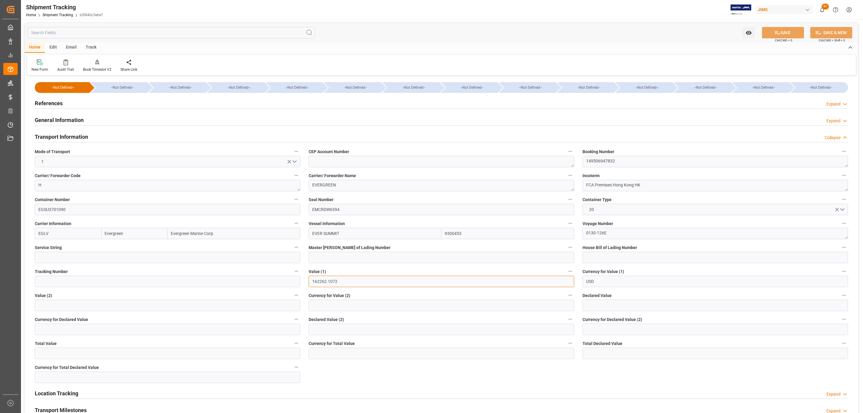
drag, startPoint x: 355, startPoint y: 281, endPoint x: 305, endPoint y: 280, distance: 50.4
click at [305, 280] on div "Value (1) 162262.1072" at bounding box center [441, 277] width 274 height 24
type input "556417.01"
click at [793, 31] on button "SAVE" at bounding box center [783, 32] width 42 height 11
